Goal: Task Accomplishment & Management: Manage account settings

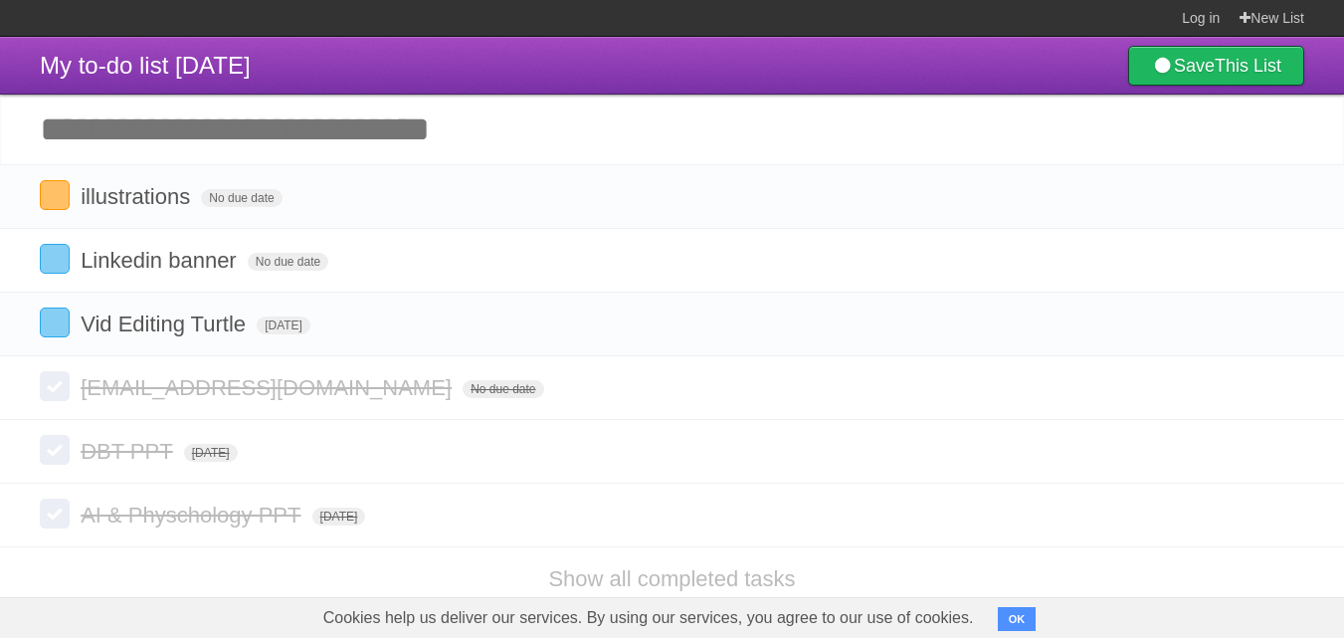
click at [479, 15] on section "Log in New List" at bounding box center [672, 18] width 1344 height 37
click at [243, 197] on span "No due date" at bounding box center [241, 198] width 81 height 18
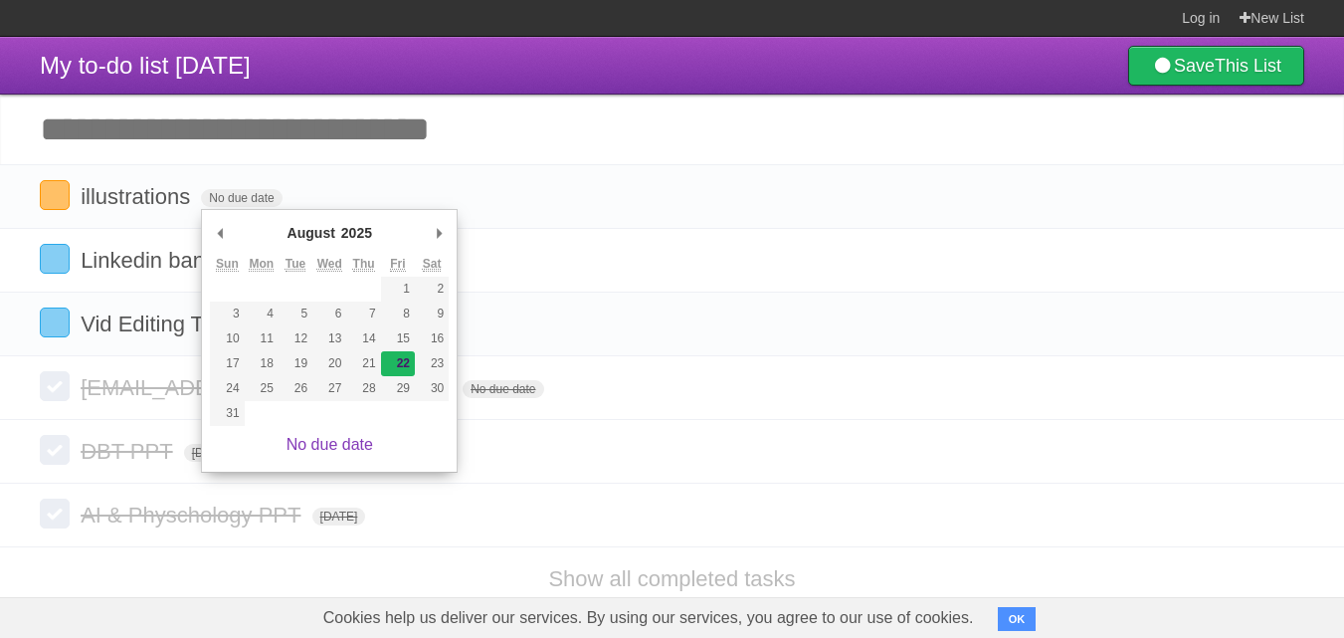
type span "[DATE]"
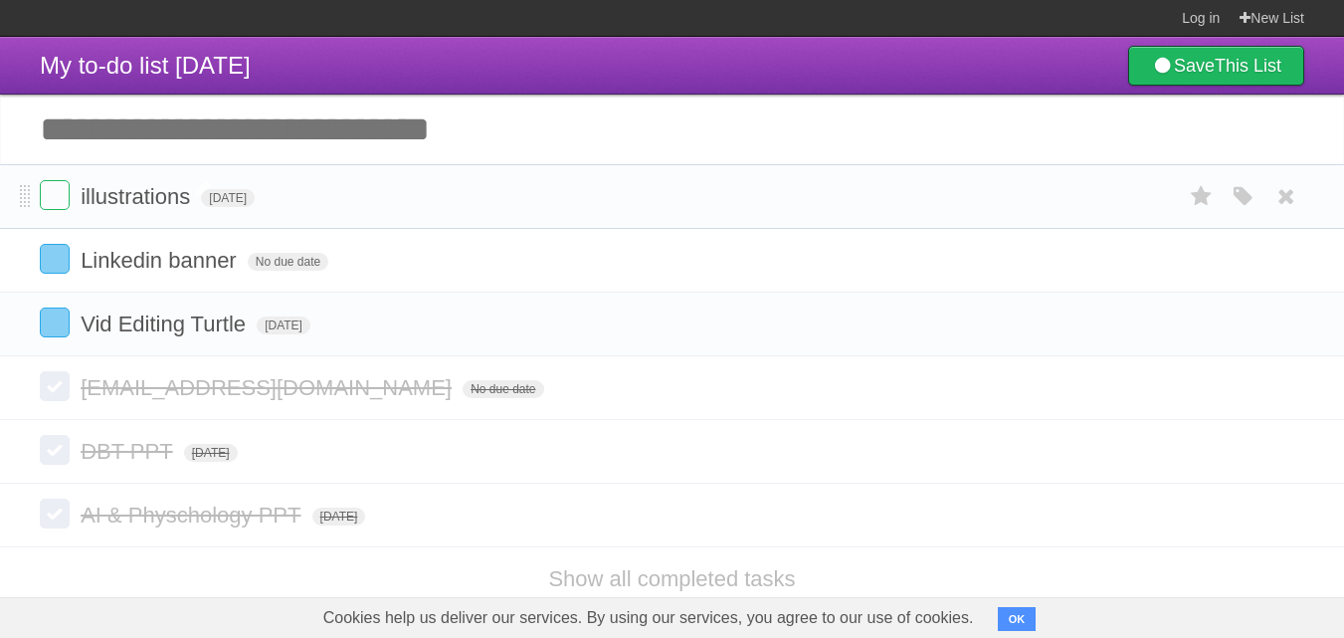
click at [191, 203] on span "illustrations" at bounding box center [138, 196] width 114 height 25
click at [201, 201] on input "**********" at bounding box center [153, 198] width 144 height 26
type input "**********"
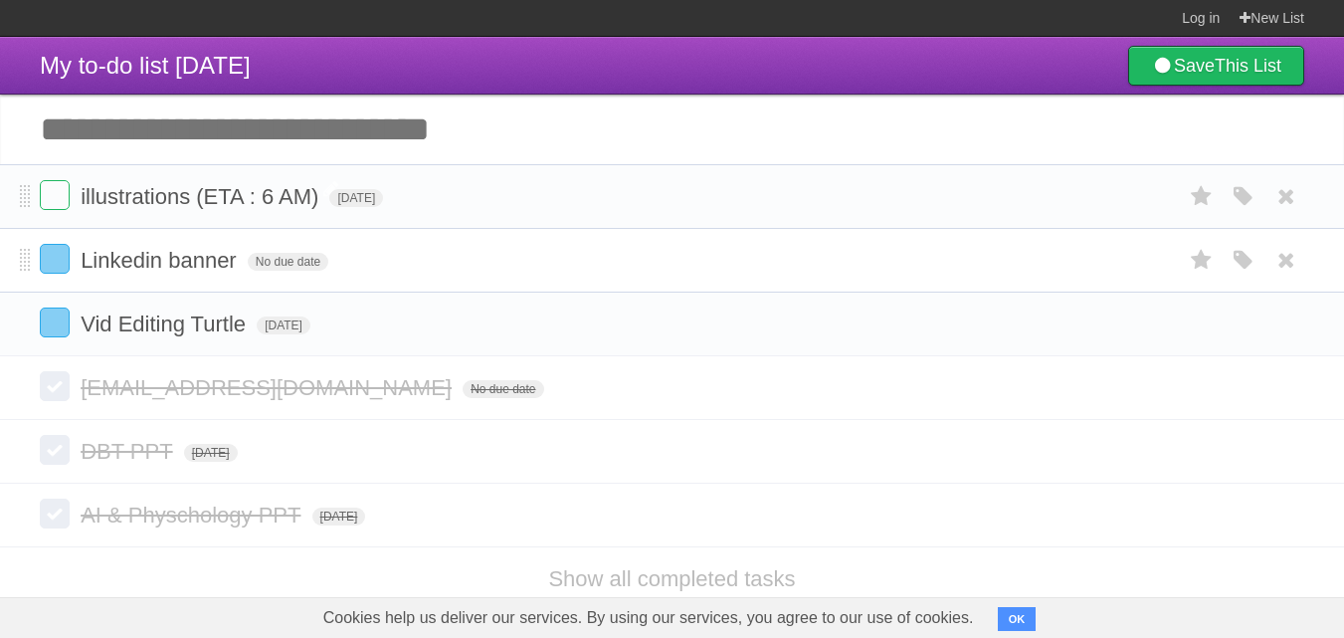
click at [490, 274] on form "Linkedin banner No due date White Red Blue Green Purple Orange" at bounding box center [672, 260] width 1264 height 33
click at [182, 329] on span "Vid Editing Turtle" at bounding box center [166, 323] width 170 height 25
click at [131, 272] on span "Linkedin banner" at bounding box center [161, 260] width 161 height 25
click at [174, 201] on span "illustrations (ETA : 6 AM)" at bounding box center [202, 196] width 243 height 25
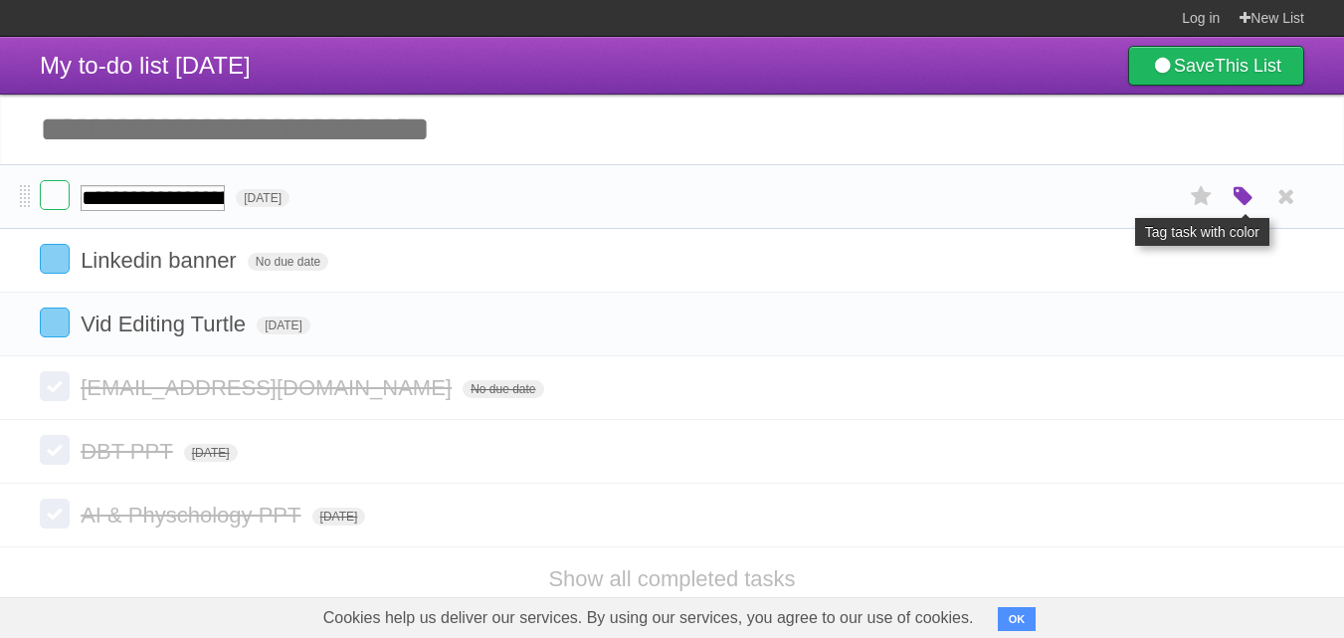
click at [1241, 204] on icon "button" at bounding box center [1244, 197] width 28 height 26
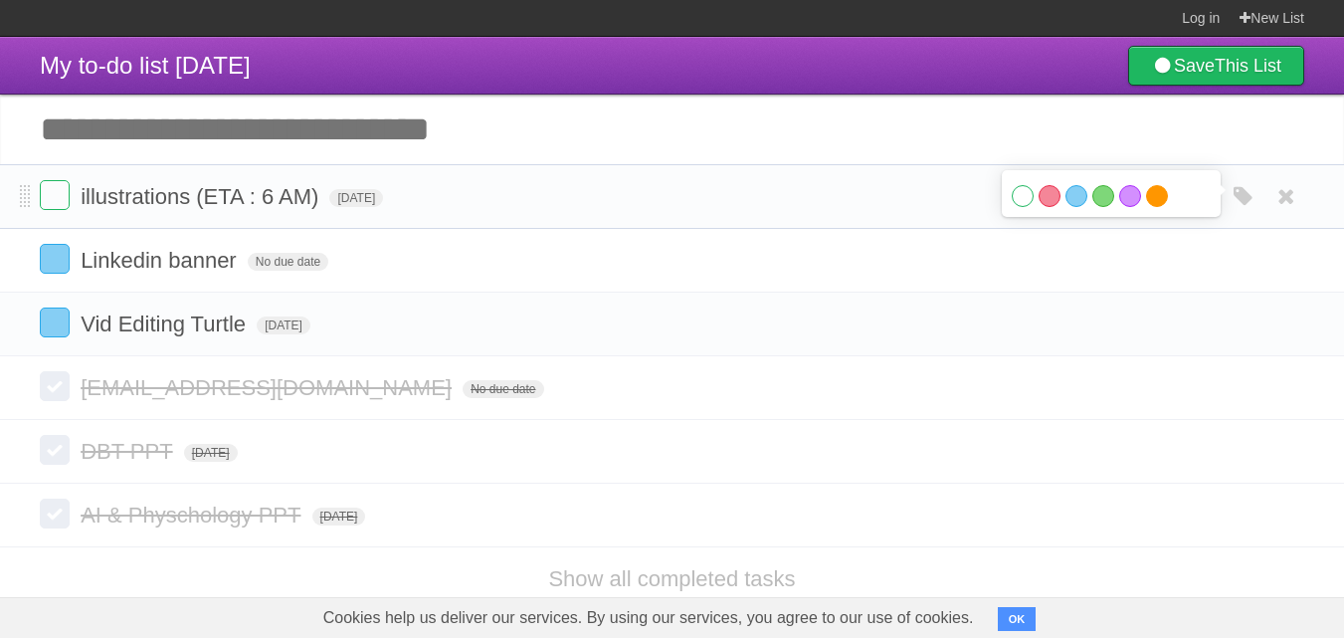
click at [1163, 201] on label "Orange" at bounding box center [1157, 196] width 22 height 22
click at [561, 206] on form "illustrations (ETA : 6 AM) [DATE] White Red Blue Green Purple Orange" at bounding box center [672, 196] width 1264 height 33
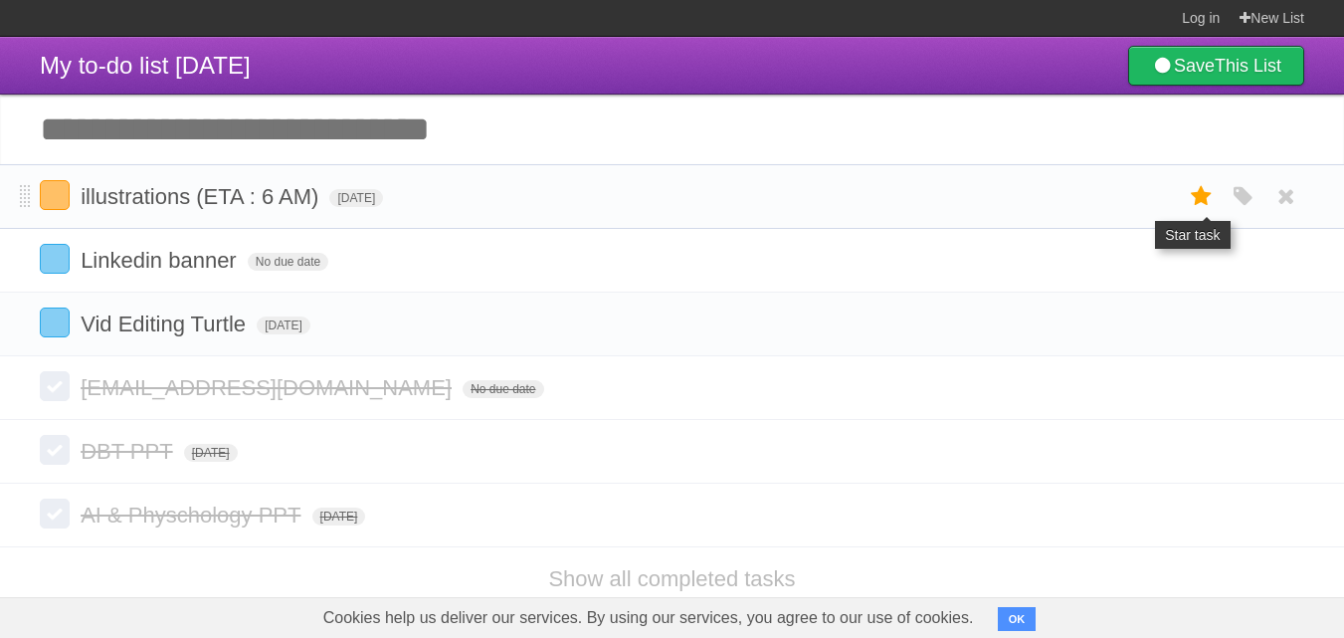
click at [1202, 204] on icon at bounding box center [1202, 196] width 28 height 33
